Goal: Task Accomplishment & Management: Use online tool/utility

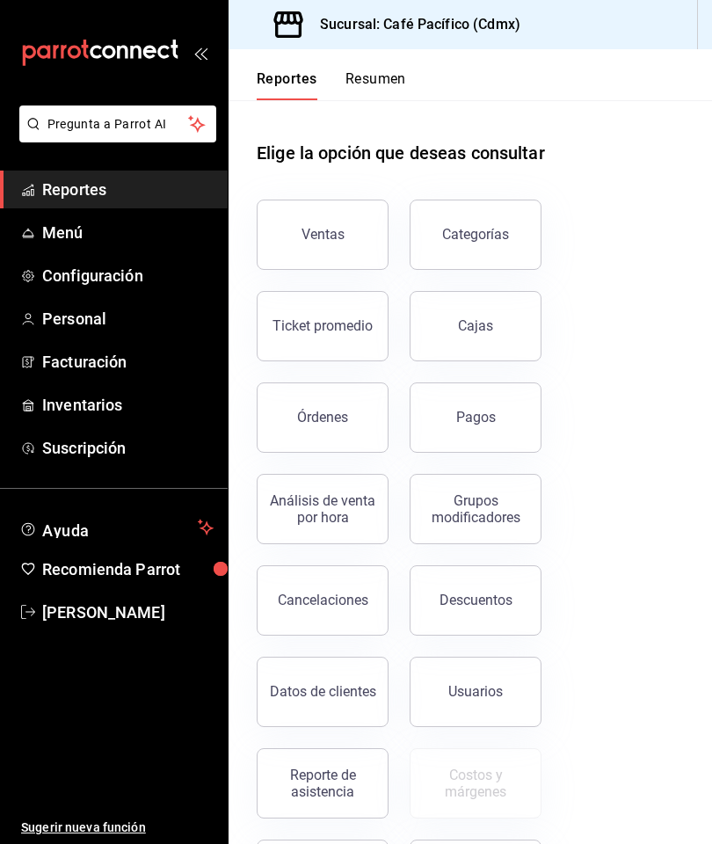
scroll to position [70, 0]
click at [111, 191] on span "Reportes" at bounding box center [128, 190] width 172 height 24
click at [317, 246] on button "Ventas" at bounding box center [323, 235] width 132 height 70
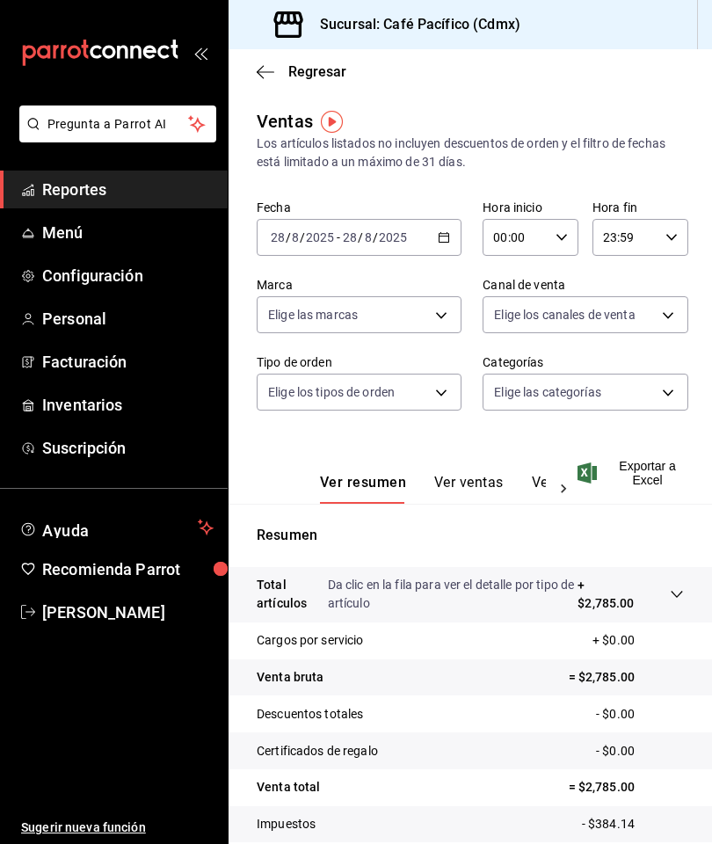
click at [138, 192] on span "Reportes" at bounding box center [128, 190] width 172 height 24
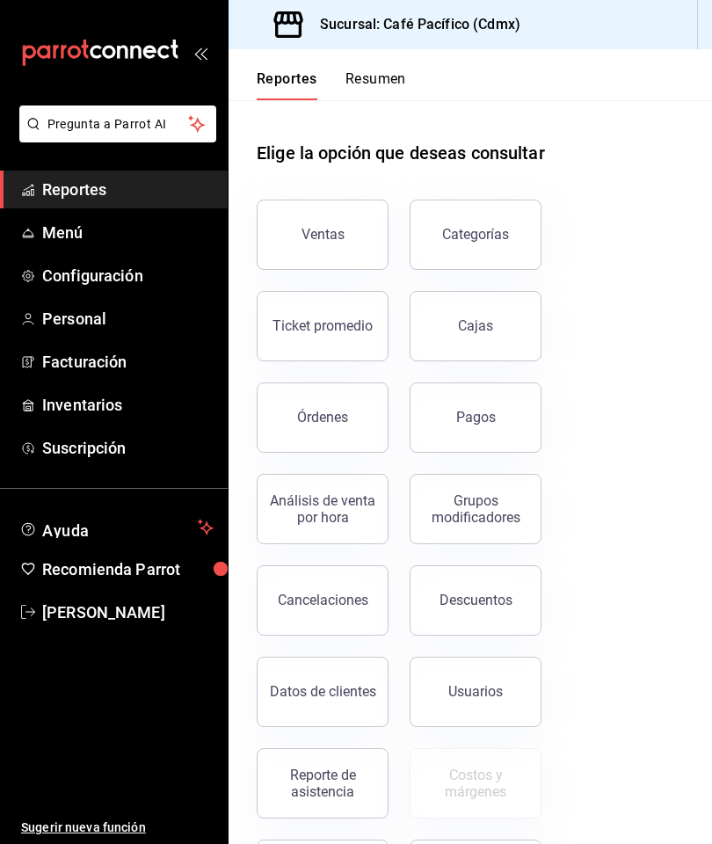
click at [315, 789] on div "Reporte de asistencia" at bounding box center [322, 783] width 109 height 33
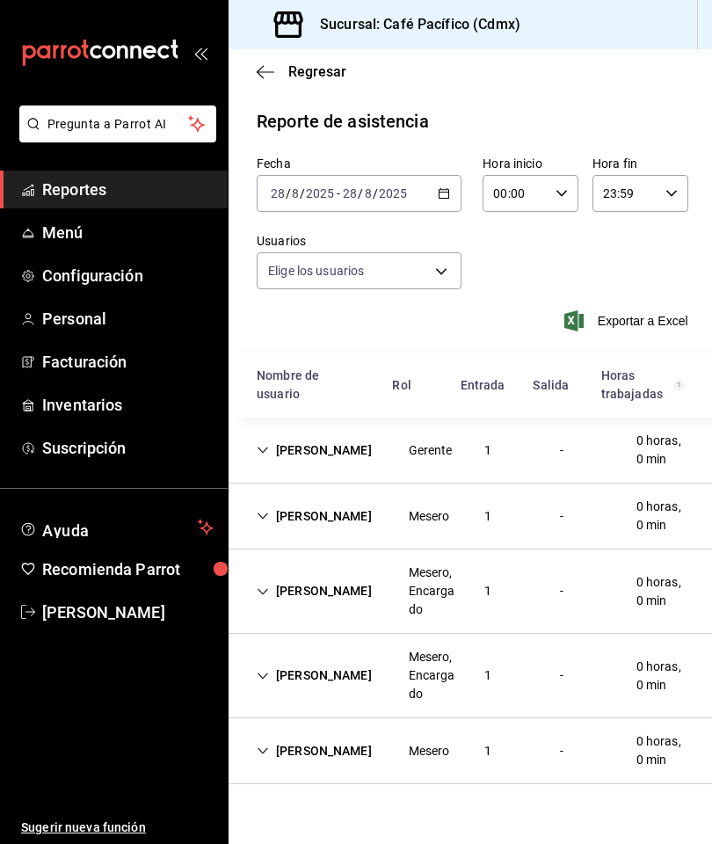
type input "6ceed72a-2b99-4d81-bbcf-732949b6af15,33666765-43e0-483b-8a80-16ce1f2b50a6,43687…"
click at [269, 753] on div "Daniel Coc" at bounding box center [314, 751] width 143 height 33
click at [261, 748] on icon "Cell" at bounding box center [263, 751] width 12 height 12
click at [261, 685] on div "Alejandro Coc" at bounding box center [314, 676] width 143 height 33
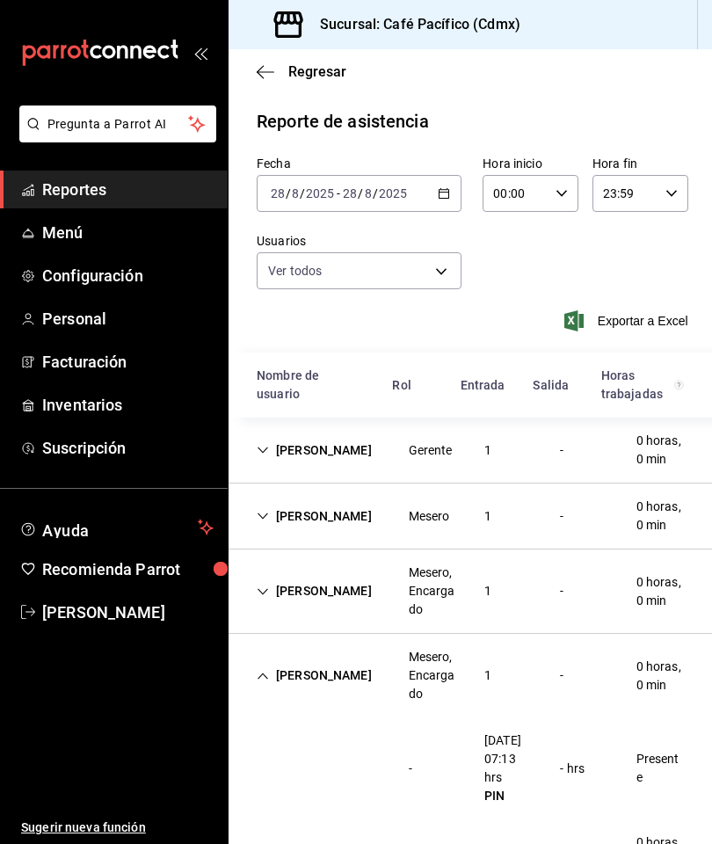
click at [272, 683] on div "Alejandro Coc" at bounding box center [314, 676] width 143 height 33
click at [281, 581] on div "Manuel Mes" at bounding box center [314, 591] width 143 height 33
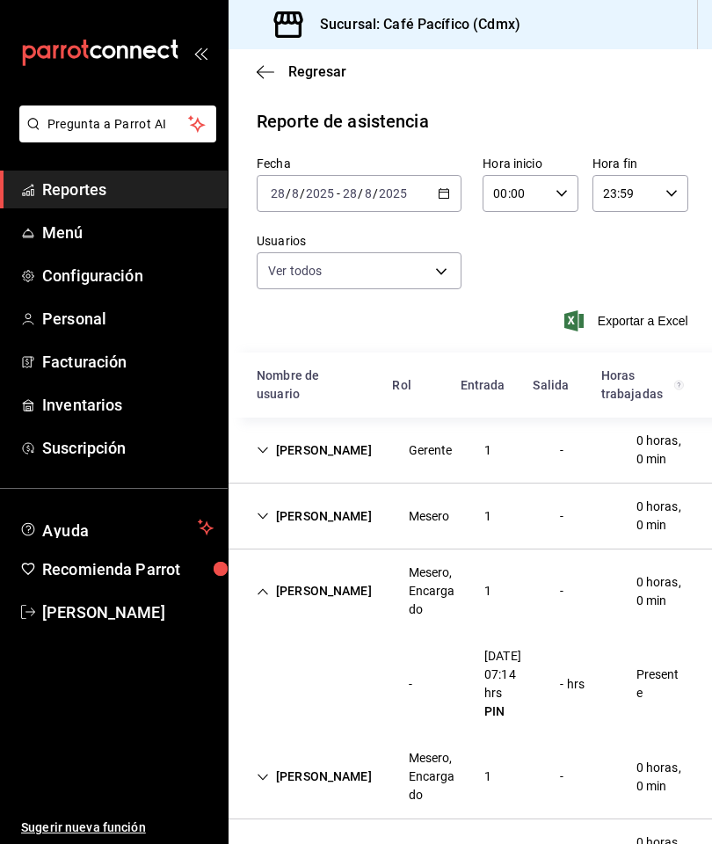
click at [276, 591] on div "Manuel Mes" at bounding box center [314, 591] width 143 height 33
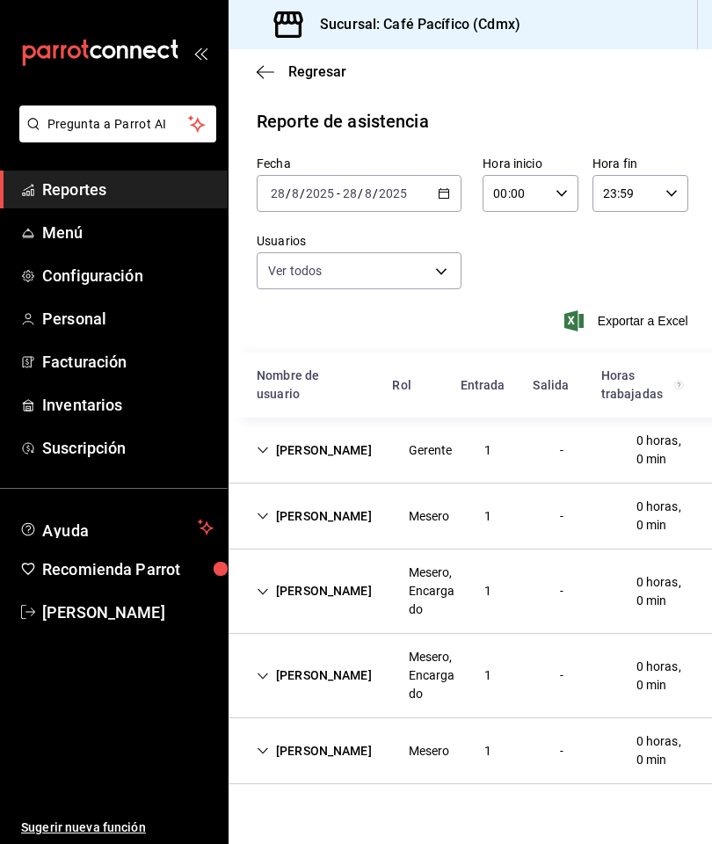
click at [275, 514] on div "Jared Mes" at bounding box center [314, 516] width 143 height 33
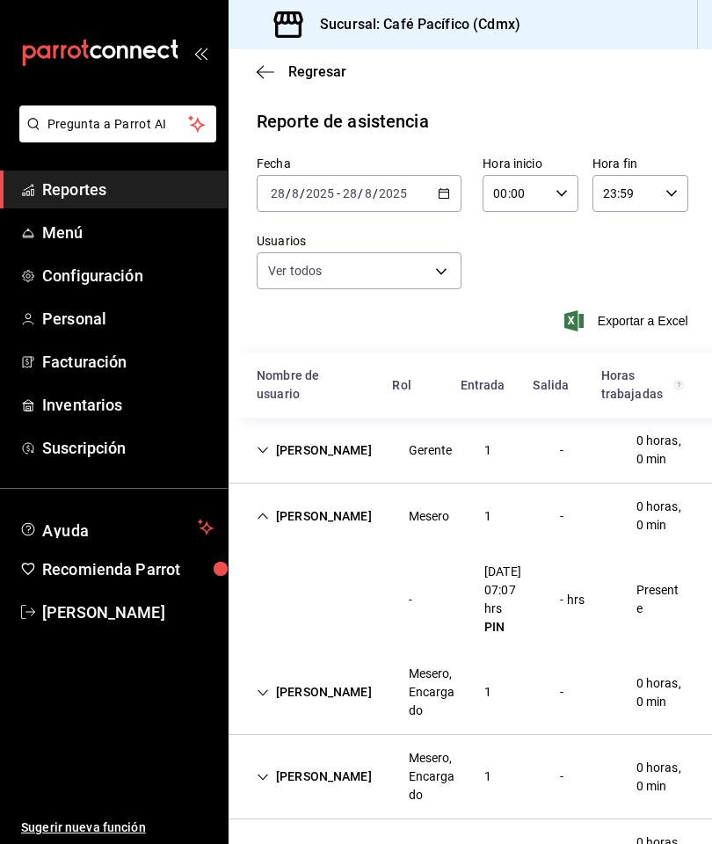
click at [267, 511] on icon "Cell" at bounding box center [263, 516] width 12 height 12
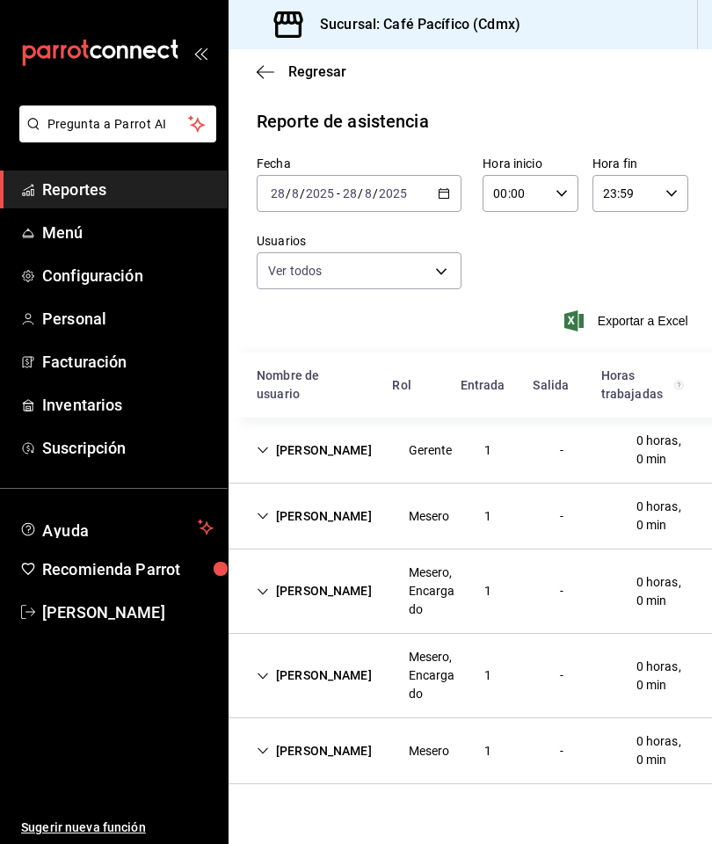
click at [266, 446] on icon "Cell" at bounding box center [263, 450] width 12 height 12
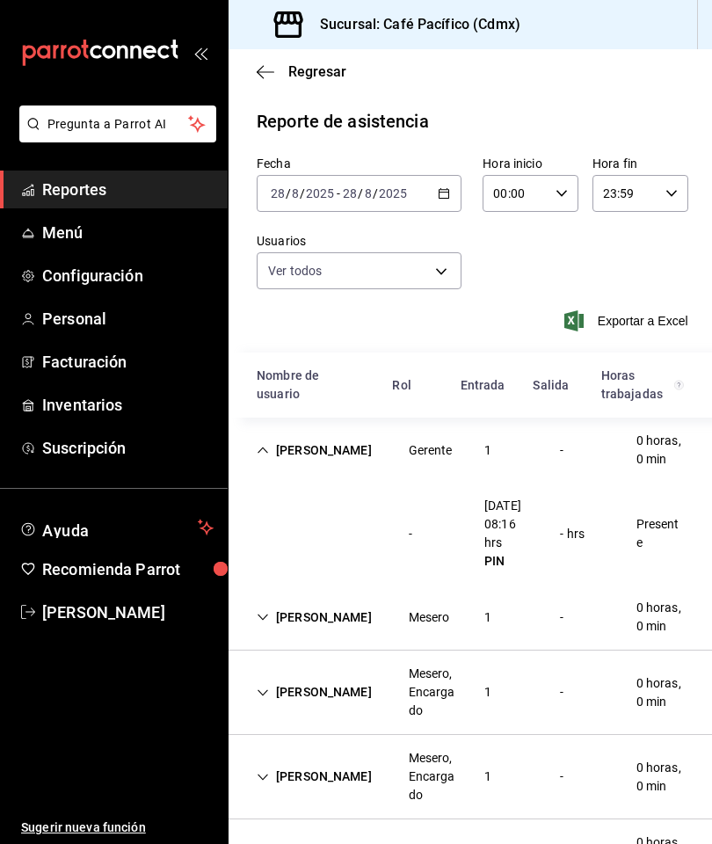
click at [268, 444] on div "[PERSON_NAME]" at bounding box center [314, 450] width 143 height 33
